Goal: Information Seeking & Learning: Find specific fact

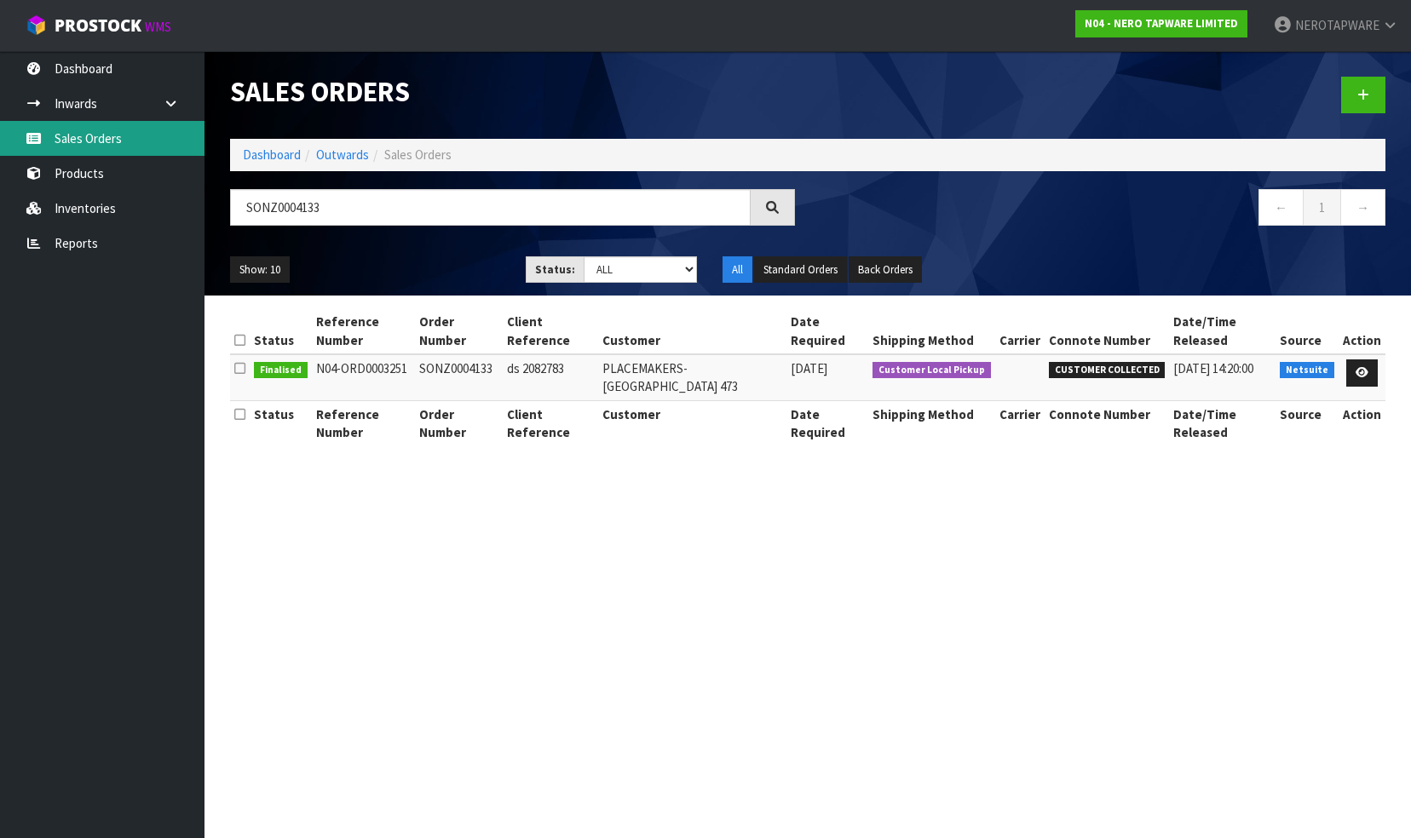
click at [85, 136] on link "Sales Orders" at bounding box center [102, 138] width 204 height 35
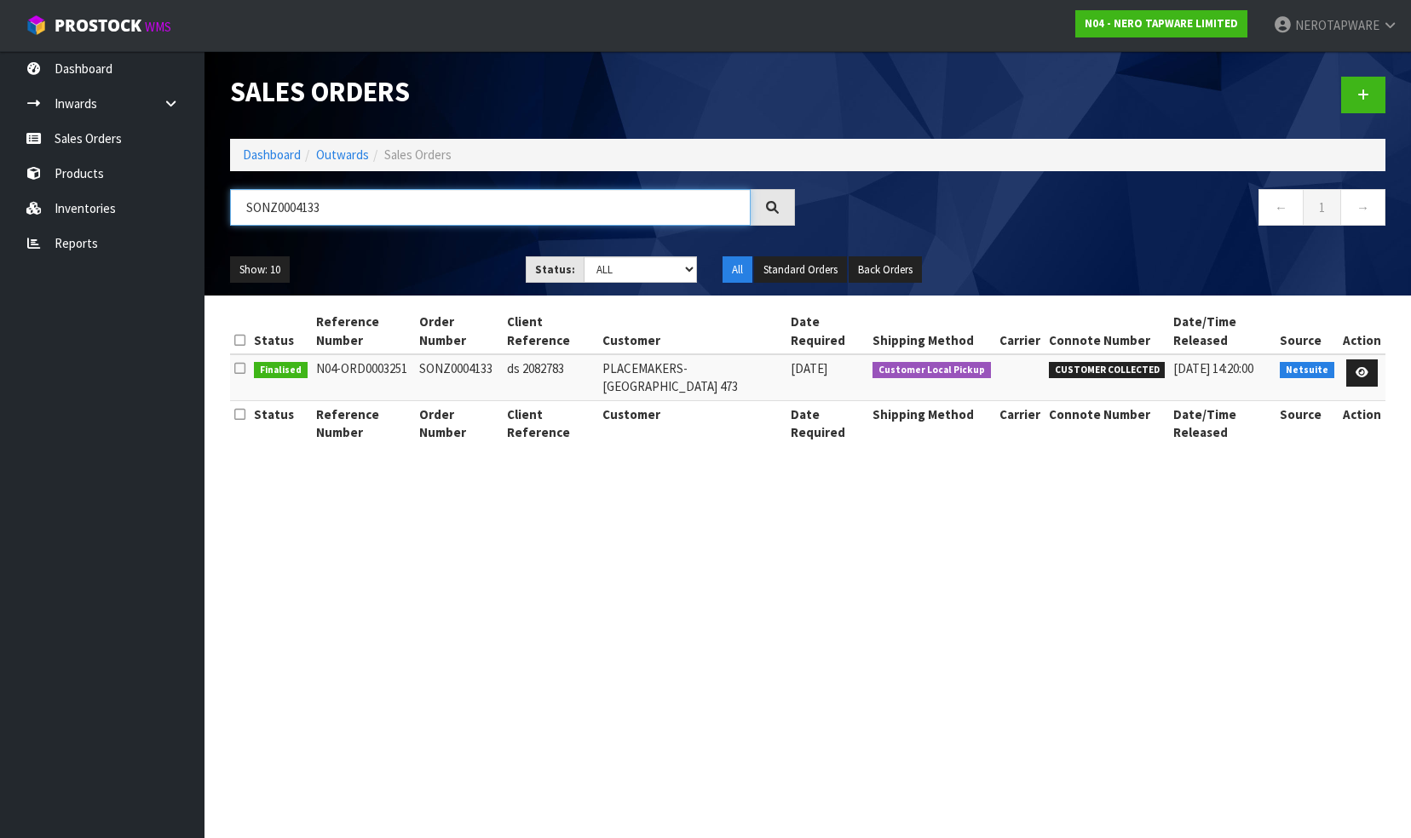
drag, startPoint x: 336, startPoint y: 208, endPoint x: 227, endPoint y: 214, distance: 109.2
click at [215, 213] on header "Sales Orders Dashboard Outwards Sales Orders SONZ0004133 ← 1 → Show: 10 5 10 25…" at bounding box center [807, 173] width 1206 height 245
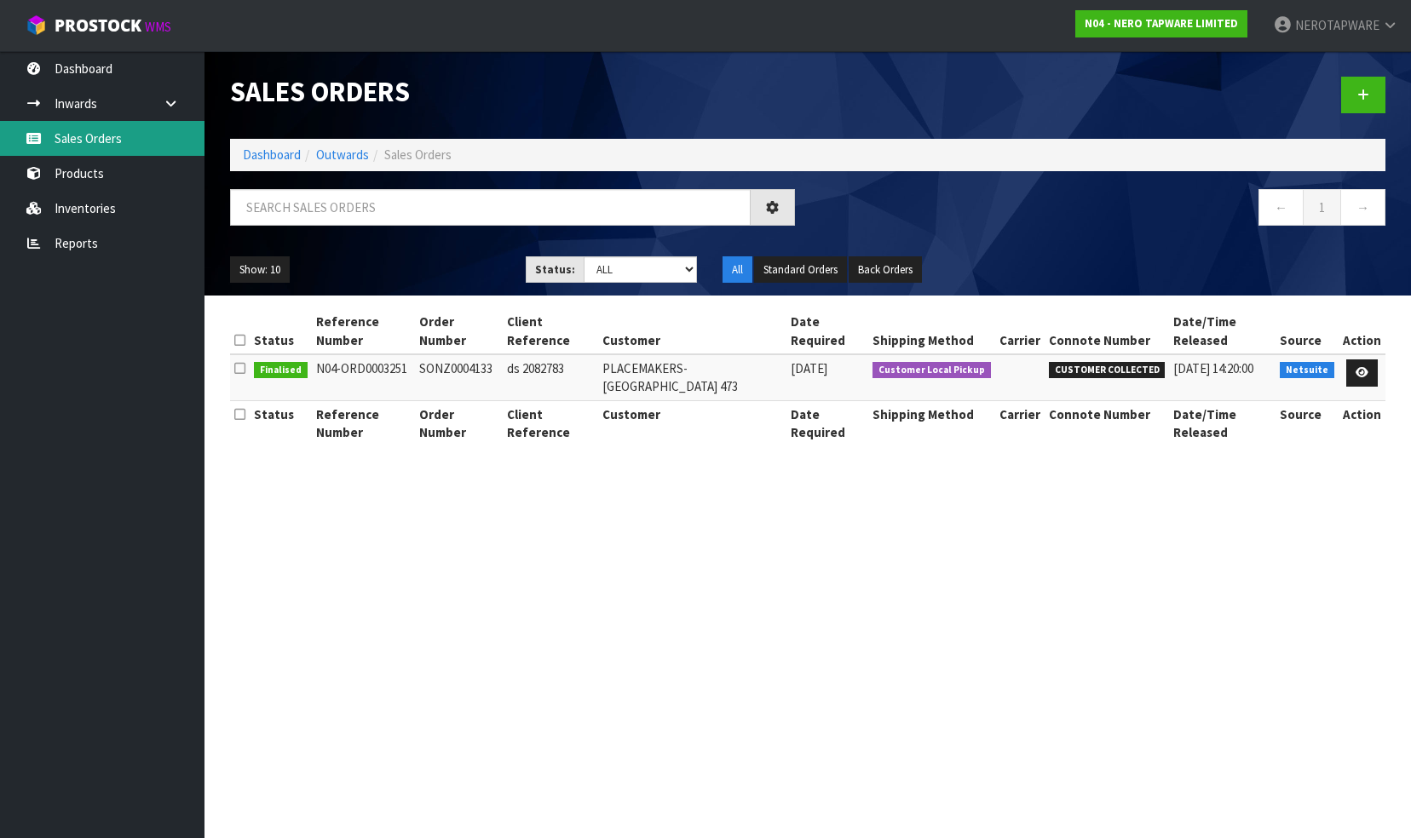
drag, startPoint x: 94, startPoint y: 135, endPoint x: 441, endPoint y: 211, distance: 356.0
click at [95, 135] on link "Sales Orders" at bounding box center [102, 138] width 204 height 35
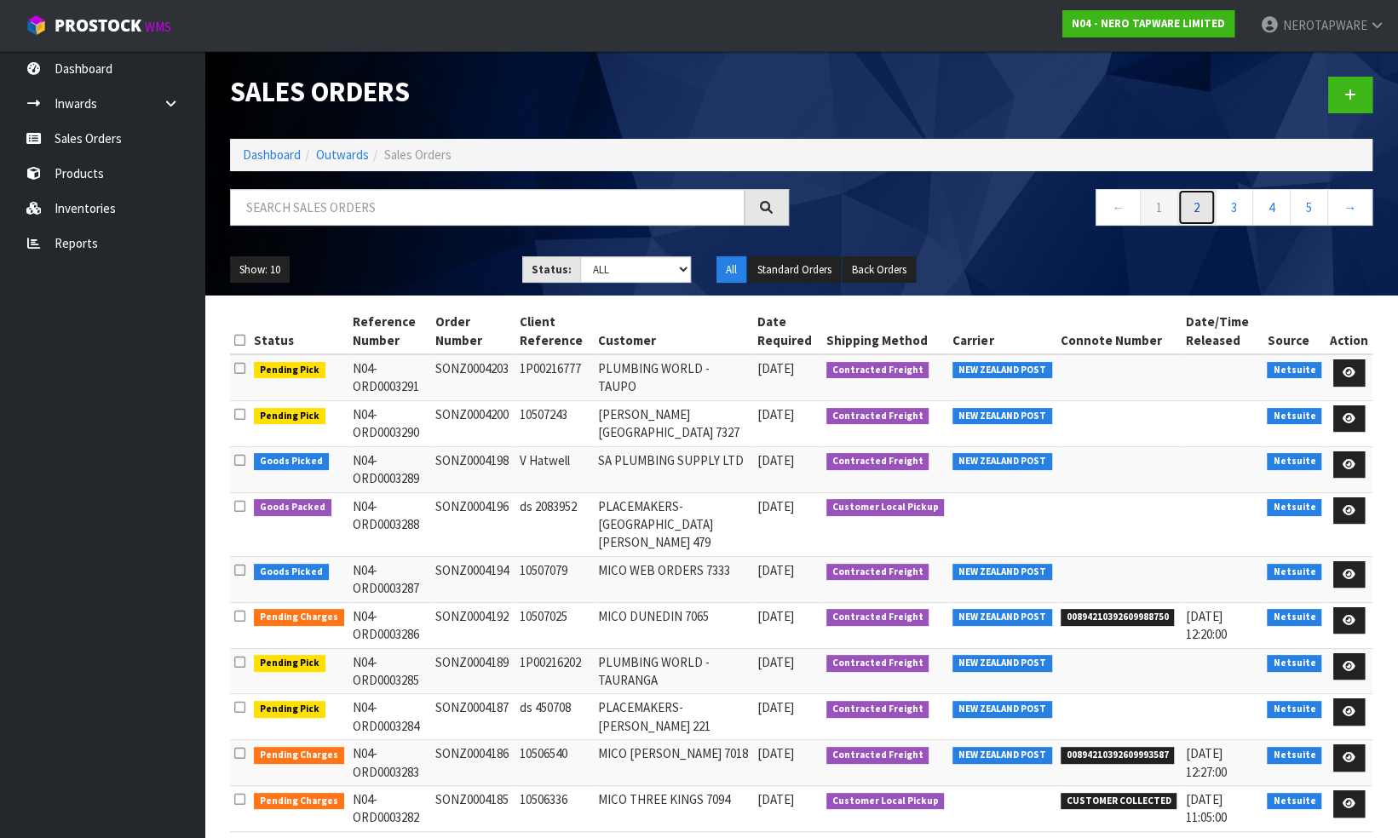
click at [1197, 208] on link "2" at bounding box center [1196, 207] width 38 height 37
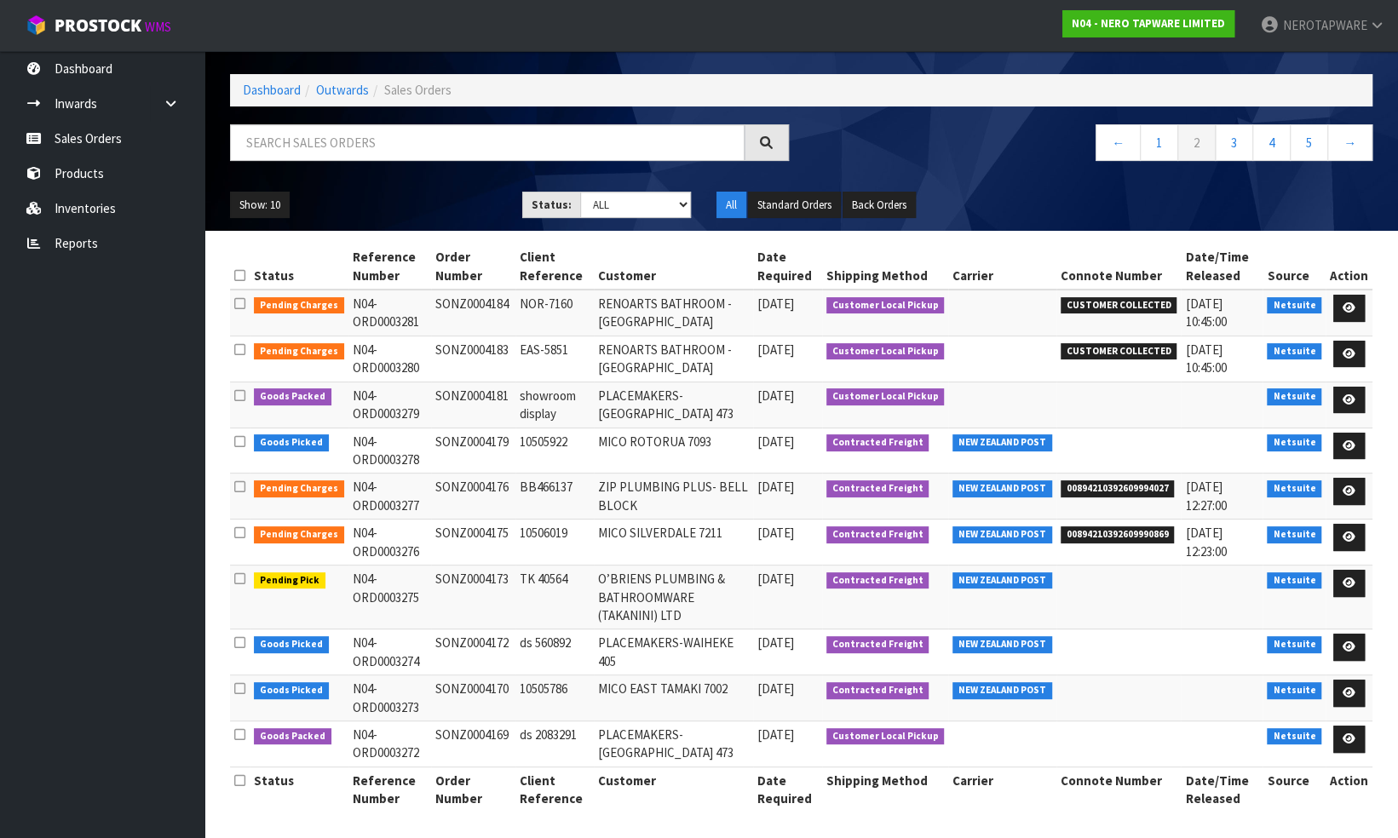
scroll to position [65, 0]
click at [1229, 146] on link "3" at bounding box center [1234, 142] width 38 height 37
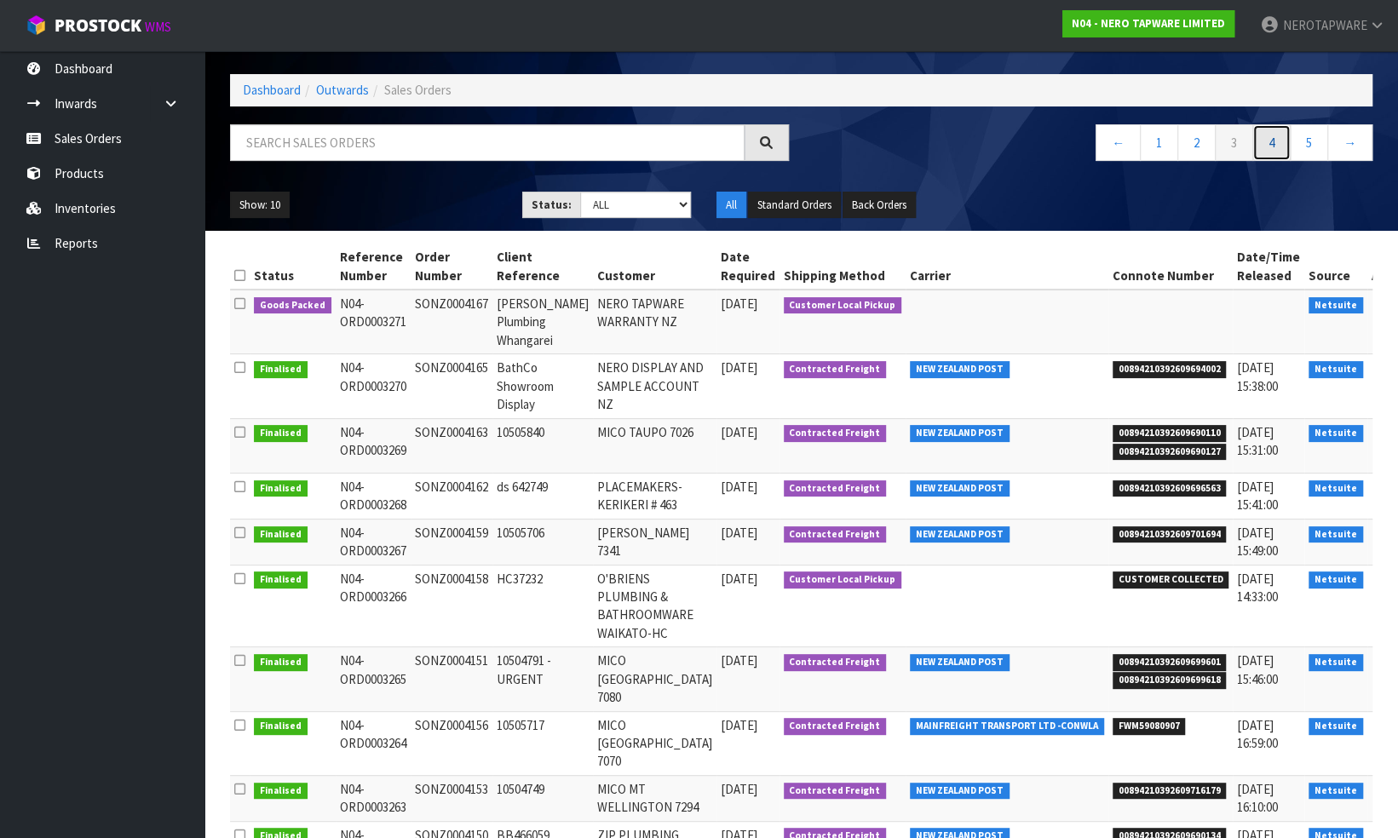
click at [1265, 138] on link "4" at bounding box center [1271, 142] width 38 height 37
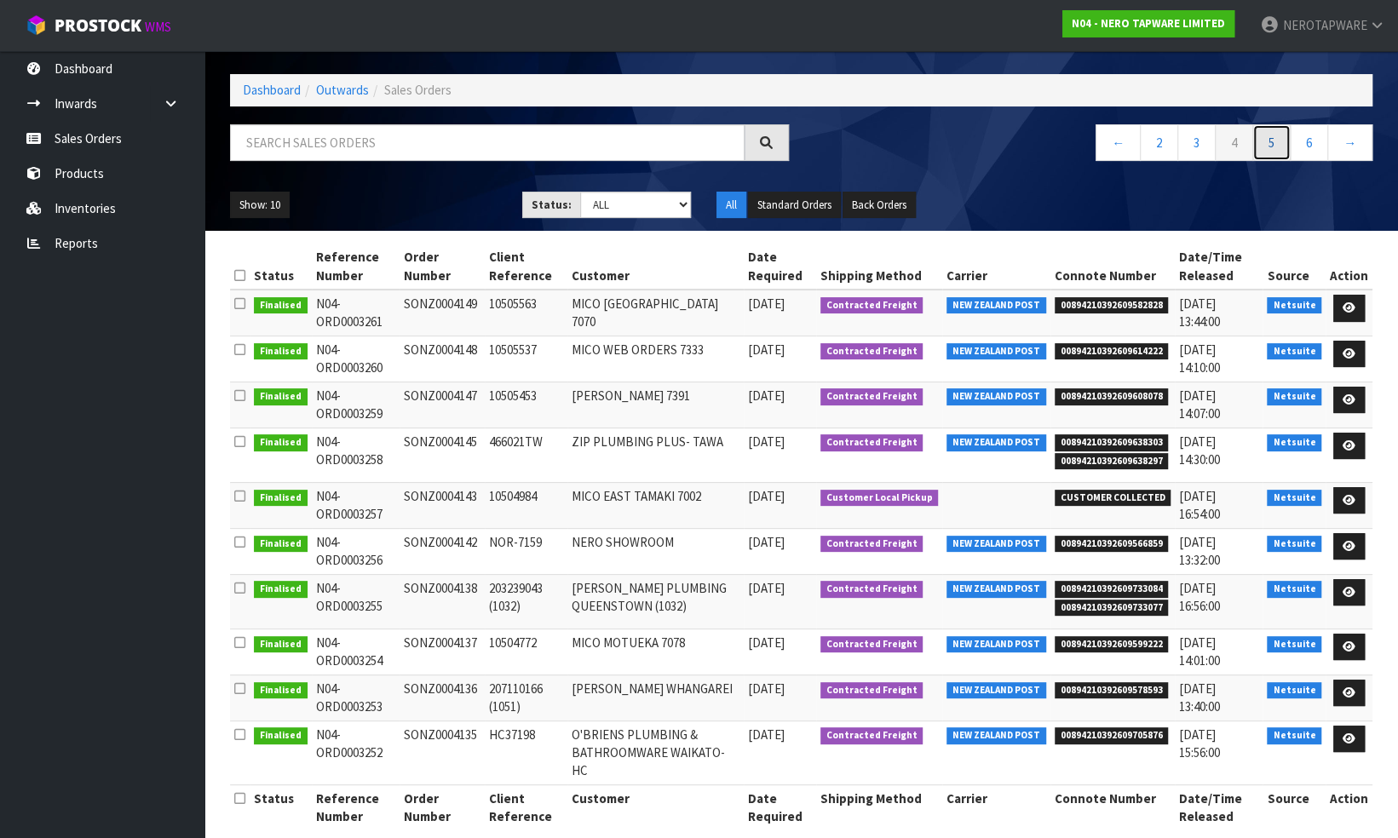
click at [1271, 150] on link "5" at bounding box center [1271, 142] width 38 height 37
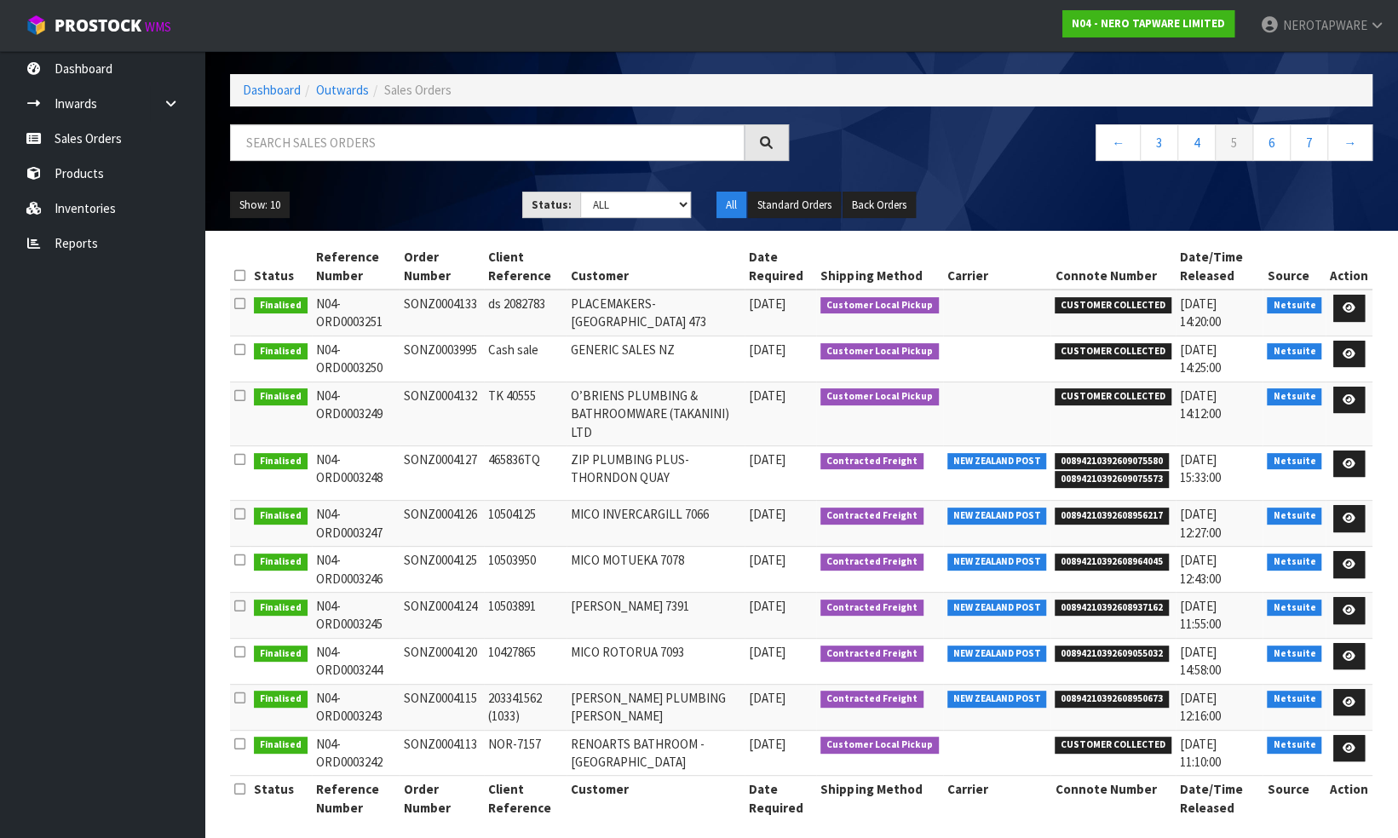
scroll to position [56, 0]
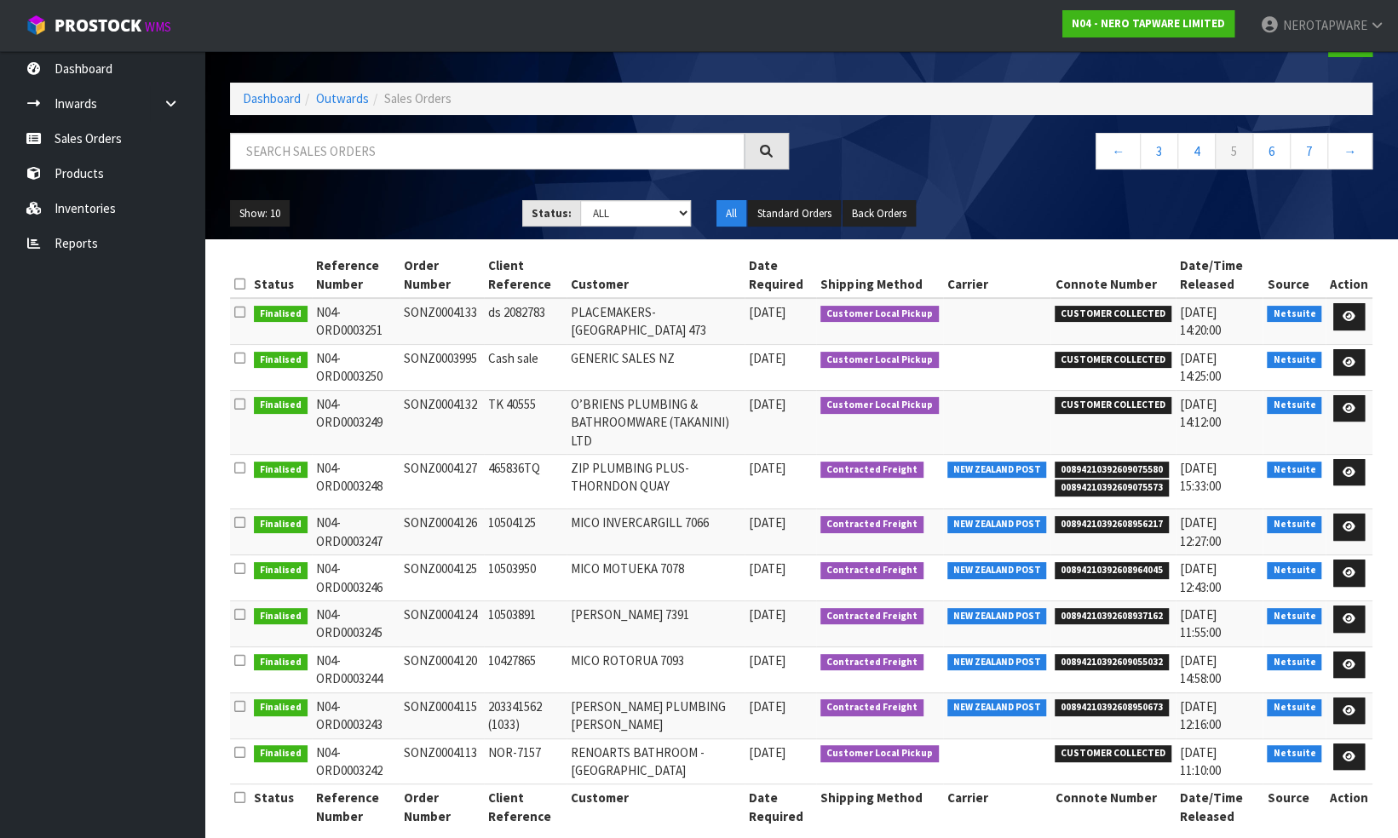
click at [1091, 462] on span "00894210392609075580" at bounding box center [1112, 470] width 114 height 17
copy span "00894210392609075580"
click at [446, 454] on td "SONZ0004127" at bounding box center [442, 481] width 85 height 55
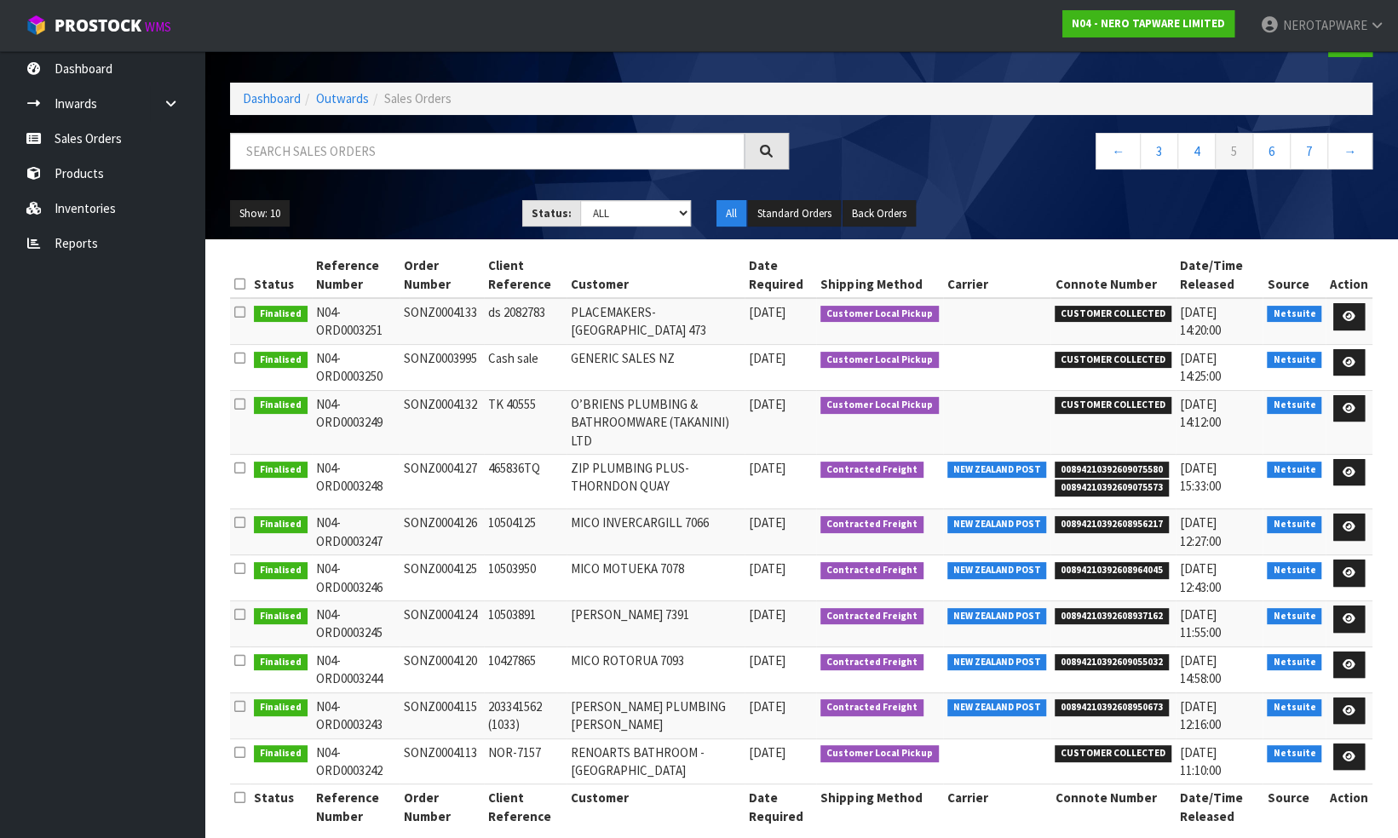
copy td "SONZ0004127"
click at [1095, 516] on span "00894210392608956217" at bounding box center [1112, 524] width 114 height 17
copy span "00894210392608956217"
click at [443, 510] on td "SONZ0004126" at bounding box center [442, 533] width 85 height 46
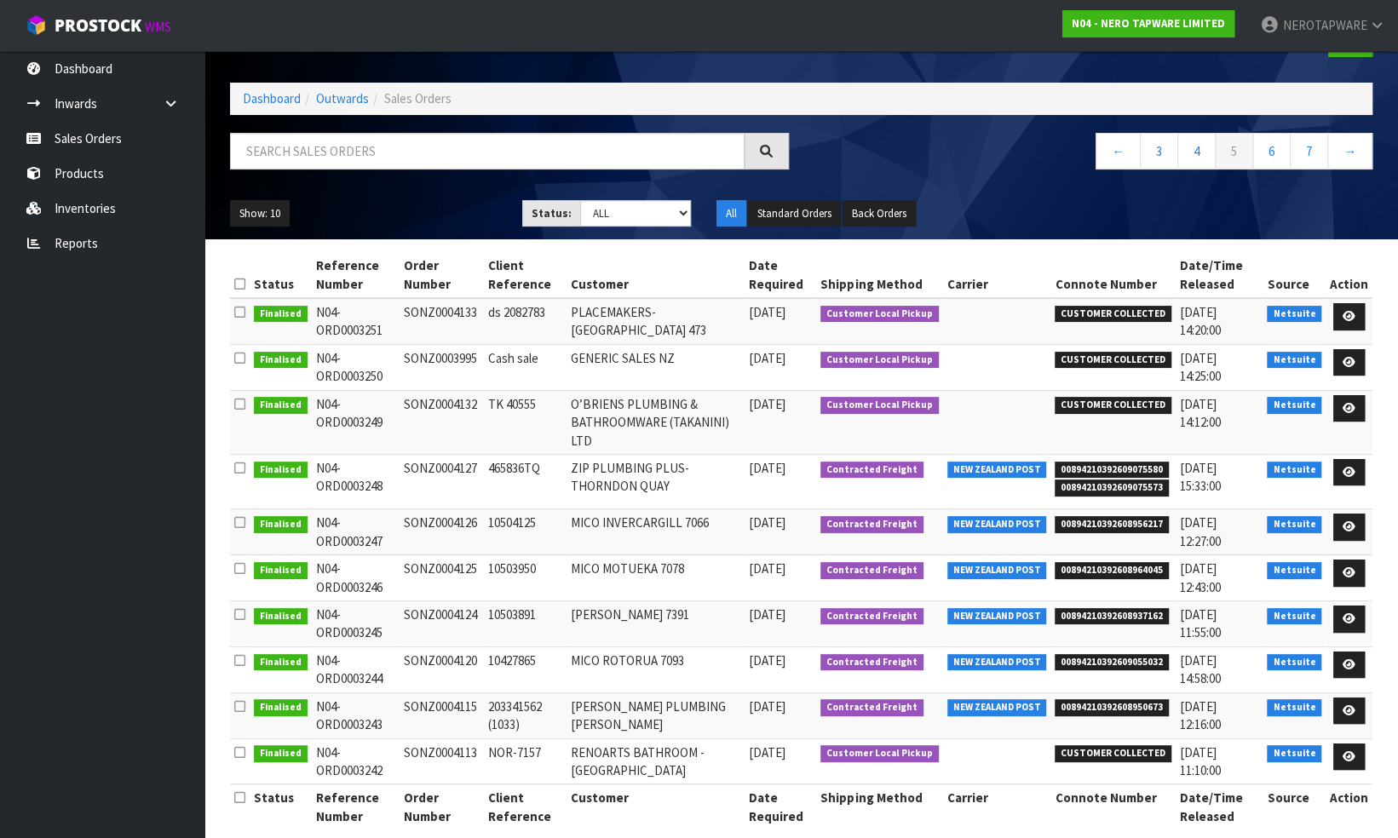
click at [443, 510] on td "SONZ0004126" at bounding box center [442, 533] width 85 height 46
copy td "SONZ0004126"
click at [1101, 562] on span "00894210392608964045" at bounding box center [1112, 570] width 114 height 17
copy span "00894210392608964045"
